Goal: Task Accomplishment & Management: Complete application form

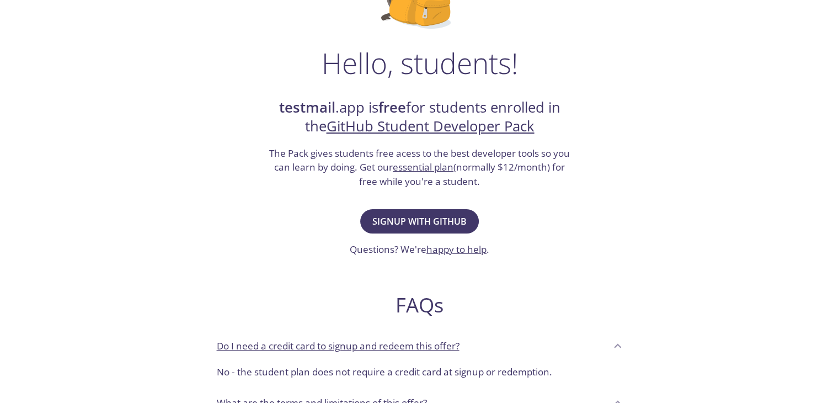
scroll to position [141, 0]
click at [465, 221] on span "Signup with GitHub" at bounding box center [419, 221] width 94 height 15
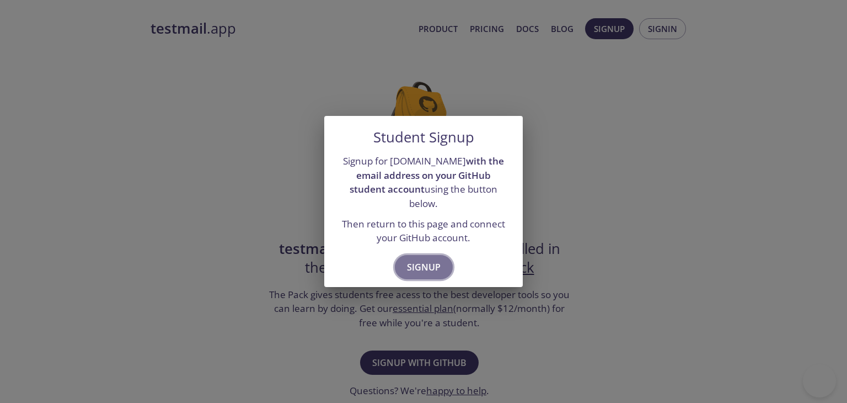
click at [431, 255] on button "Signup" at bounding box center [424, 267] width 58 height 24
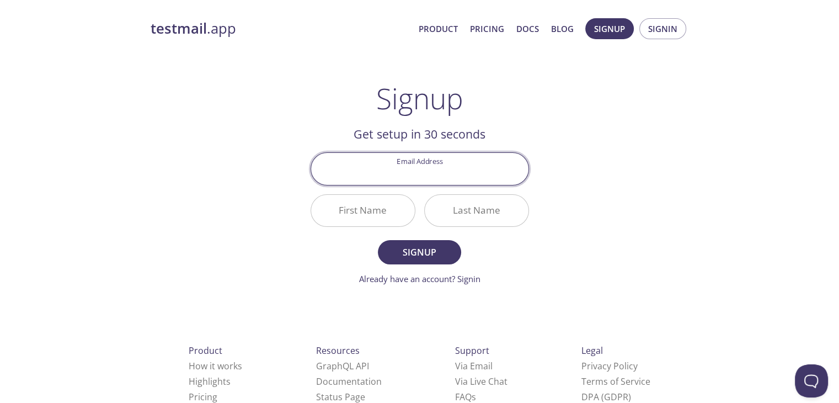
click at [486, 180] on input "Email Address" at bounding box center [419, 168] width 217 height 31
type input "abhibro936@gmail.com"
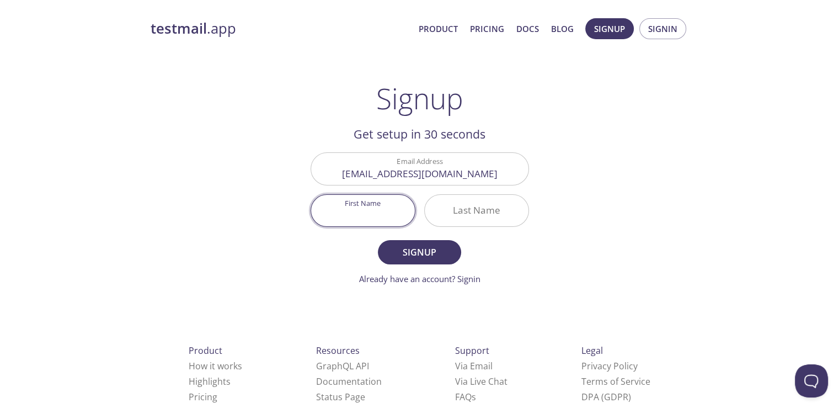
click at [387, 213] on input "First Name" at bounding box center [363, 210] width 104 height 31
type input "Abhishek"
click at [569, 254] on div "testmail .app Product Pricing Docs Blog Signup Signin Signup Get setup in 30 se…" at bounding box center [419, 264] width 565 height 506
click at [494, 204] on input "Last Name" at bounding box center [477, 210] width 104 height 31
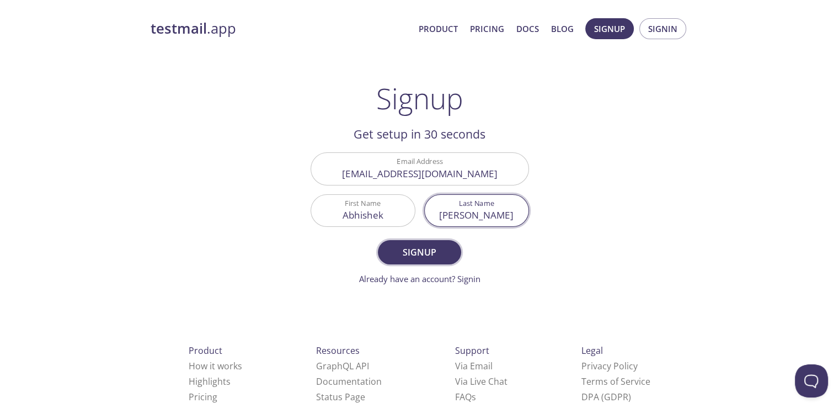
type input "jha"
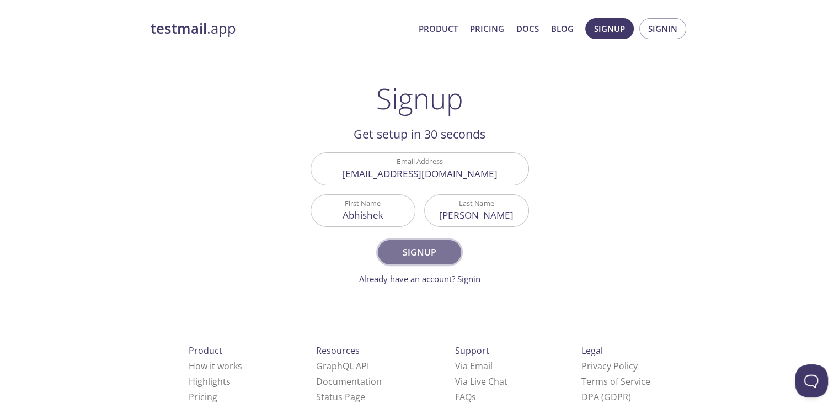
click at [430, 253] on span "Signup" at bounding box center [419, 251] width 58 height 15
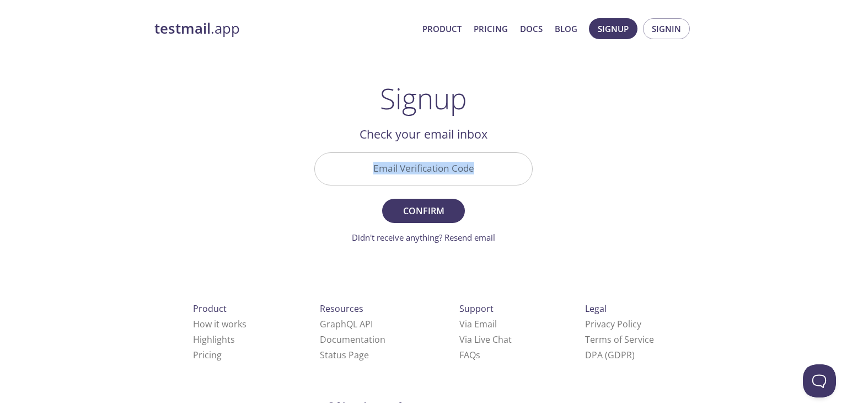
drag, startPoint x: 430, startPoint y: 148, endPoint x: 427, endPoint y: 162, distance: 14.2
click at [427, 162] on div "Email Verification Code" at bounding box center [423, 168] width 227 height 41
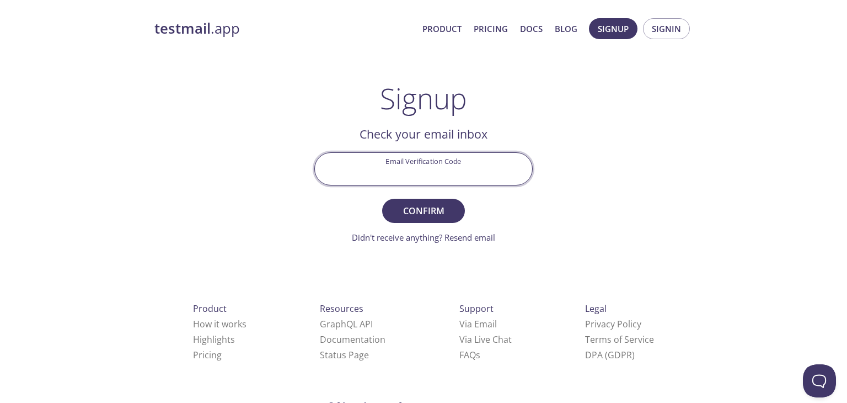
click at [427, 162] on input "Email Verification Code" at bounding box center [423, 168] width 217 height 31
type input "V"
paste input "YC445TA"
type input "YC445TA"
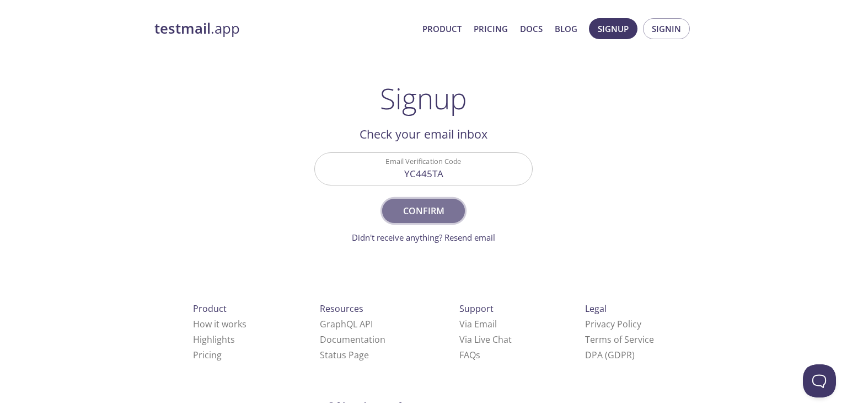
click at [429, 212] on span "Confirm" at bounding box center [423, 210] width 58 height 15
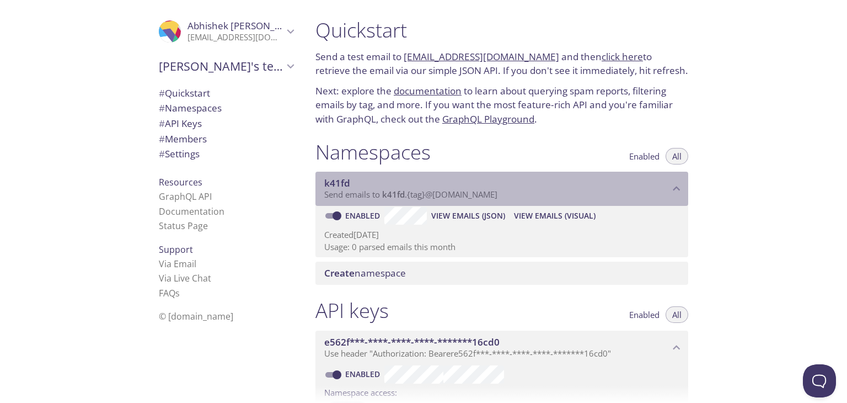
click at [611, 181] on span "k41fd" at bounding box center [496, 183] width 345 height 12
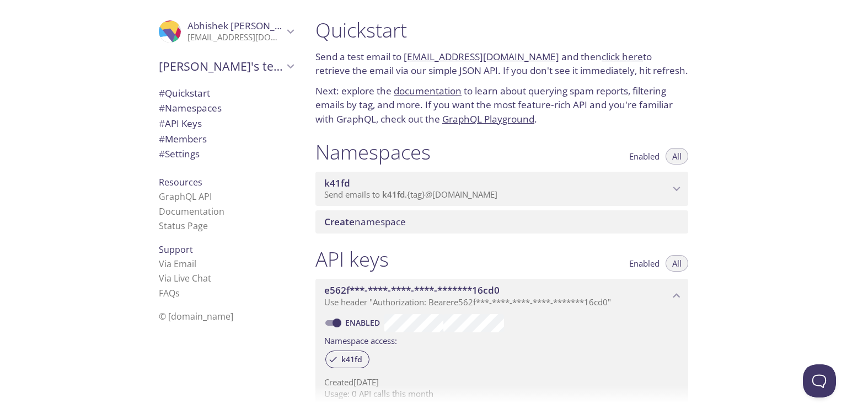
click at [611, 181] on span "k41fd" at bounding box center [496, 183] width 345 height 12
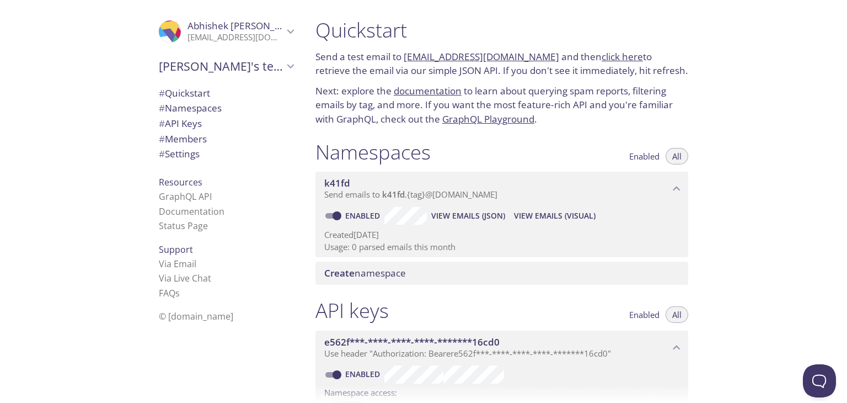
click at [369, 280] on div "Create namespace" at bounding box center [502, 273] width 373 height 23
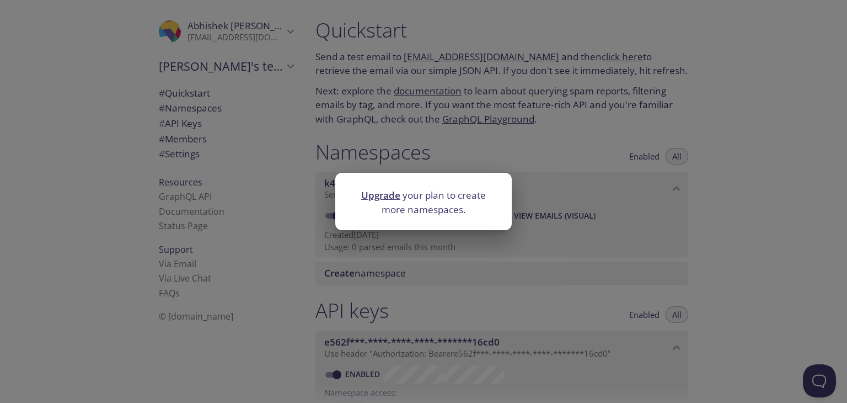
click at [393, 199] on link "Upgrade" at bounding box center [380, 195] width 39 height 13
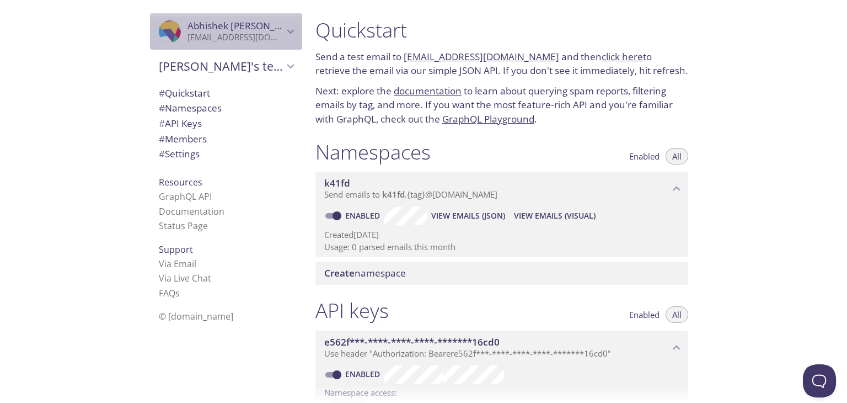
click at [279, 45] on div ".cls-1 { fill: #6d5ca8; } .cls-2 { fill: #3fc191; } .cls-3 { fill: #3b4752; } .…" at bounding box center [226, 31] width 152 height 36
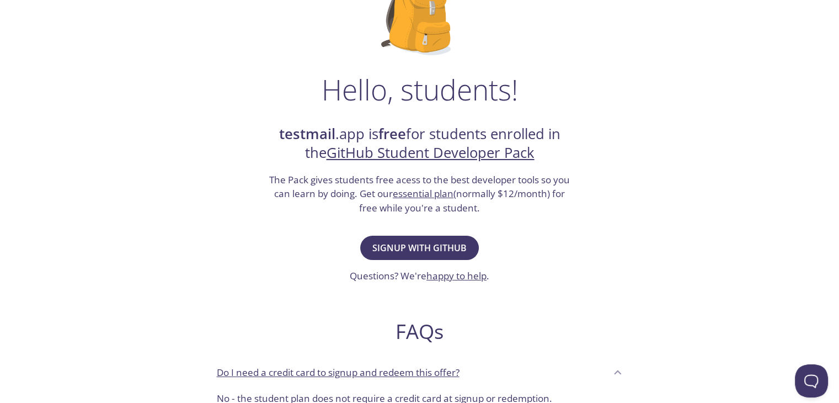
scroll to position [131, 0]
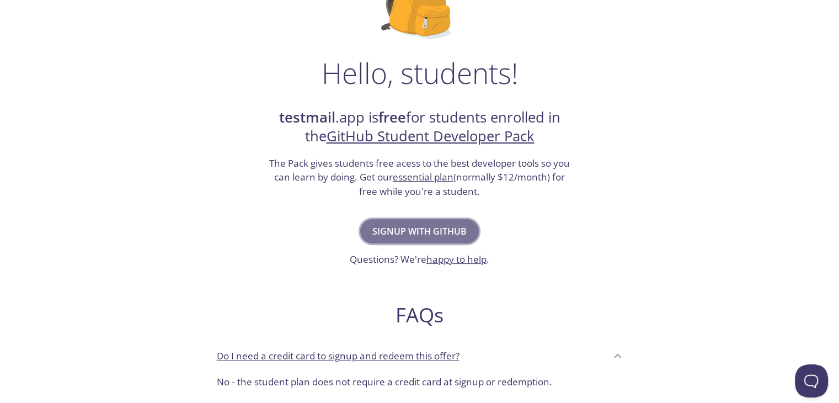
click at [436, 231] on span "Signup with GitHub" at bounding box center [419, 230] width 94 height 15
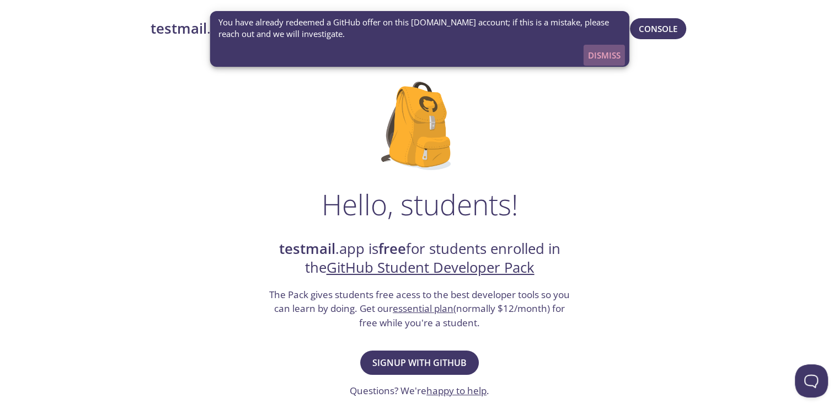
click at [608, 60] on span "Dismiss" at bounding box center [604, 55] width 33 height 14
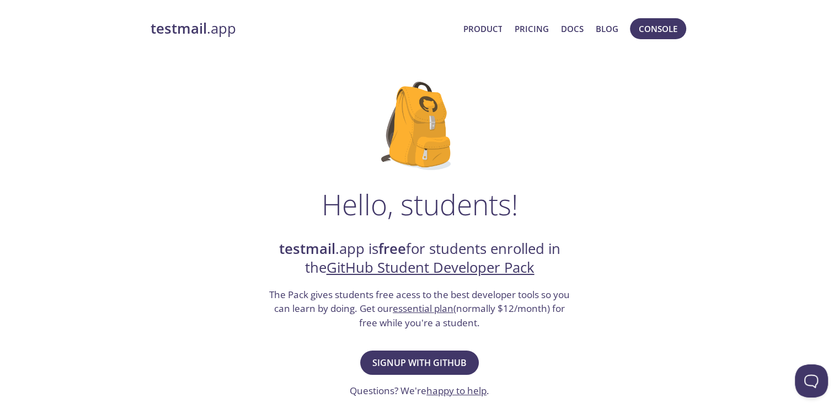
click at [204, 27] on strong "testmail" at bounding box center [179, 28] width 56 height 19
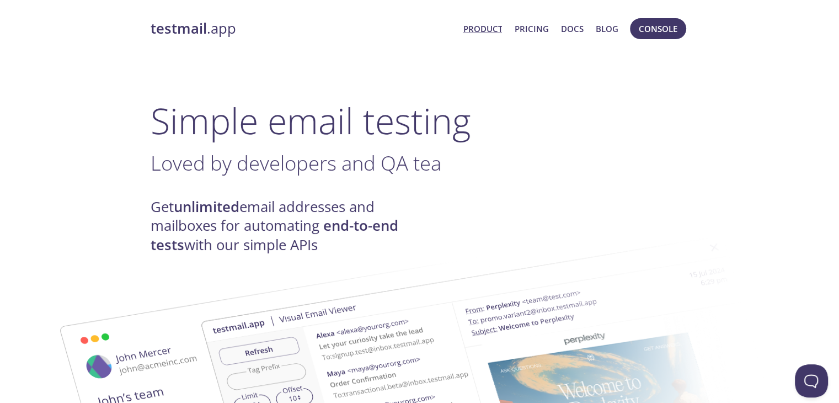
click at [661, 42] on div "testmail .app Product Pricing Docs Blog Console" at bounding box center [420, 28] width 538 height 35
click at [662, 33] on span "Console" at bounding box center [658, 29] width 39 height 14
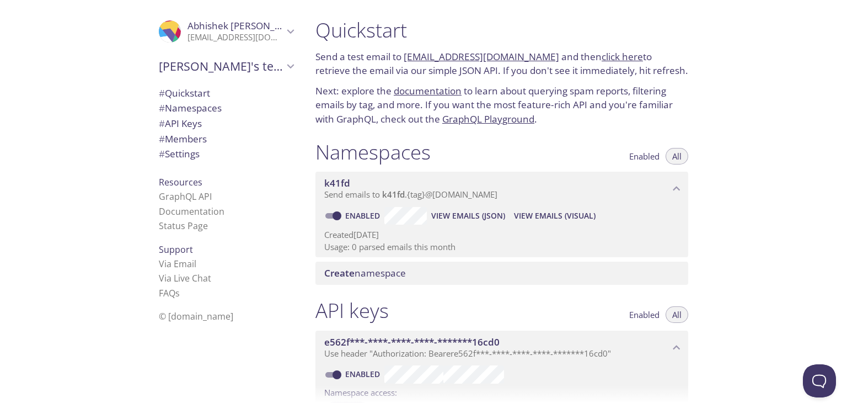
click at [604, 58] on link "click here" at bounding box center [622, 56] width 41 height 13
click at [653, 156] on span "Enabled" at bounding box center [645, 156] width 30 height 0
click at [673, 156] on span "All" at bounding box center [677, 156] width 9 height 0
click at [538, 213] on span "View Emails (Visual)" at bounding box center [555, 215] width 82 height 13
click at [237, 105] on span "# Namespaces" at bounding box center [226, 108] width 135 height 14
